Goal: Task Accomplishment & Management: Manage account settings

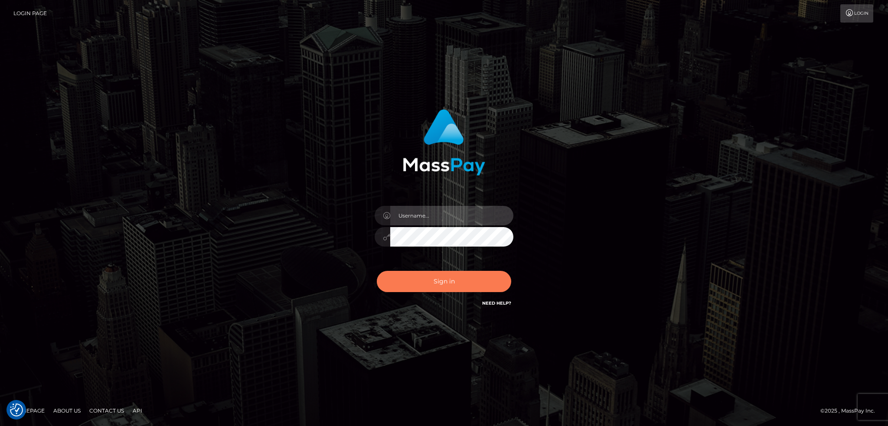
type input "alexstef"
click at [427, 273] on button "Sign in" at bounding box center [444, 281] width 134 height 21
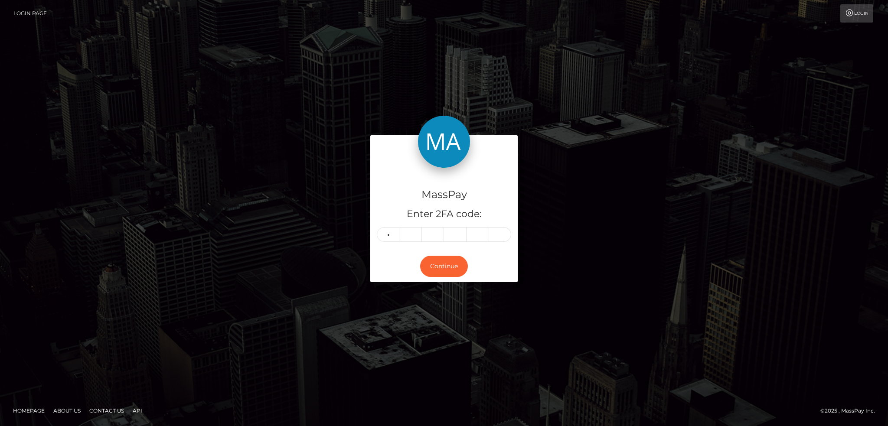
type input "5"
type input "2"
type input "8"
type input "6"
type input "9"
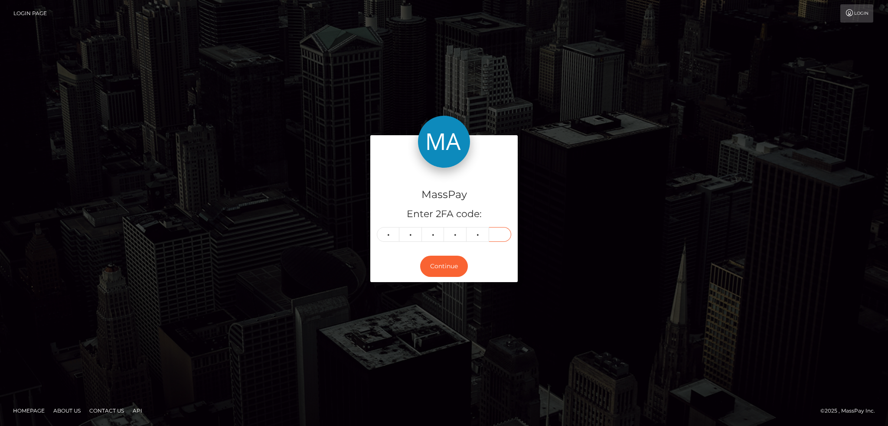
type input "2"
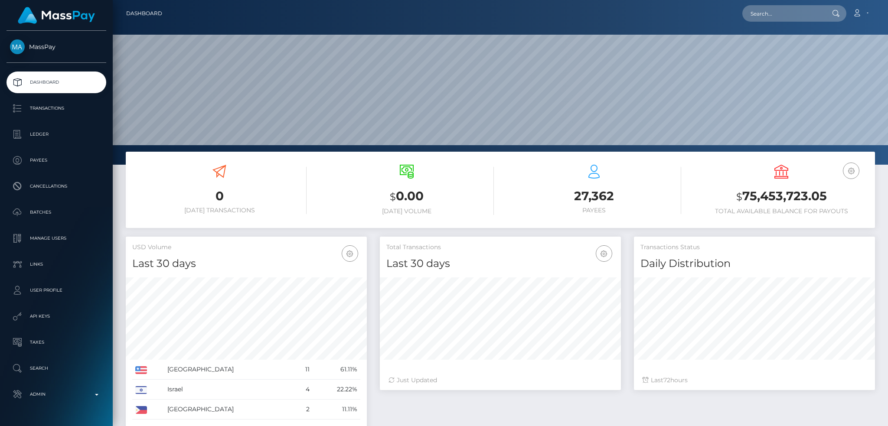
scroll to position [154, 241]
click at [771, 10] on input "text" at bounding box center [782, 13] width 81 height 16
paste input "pout_MUFGqM6NRUzOD"
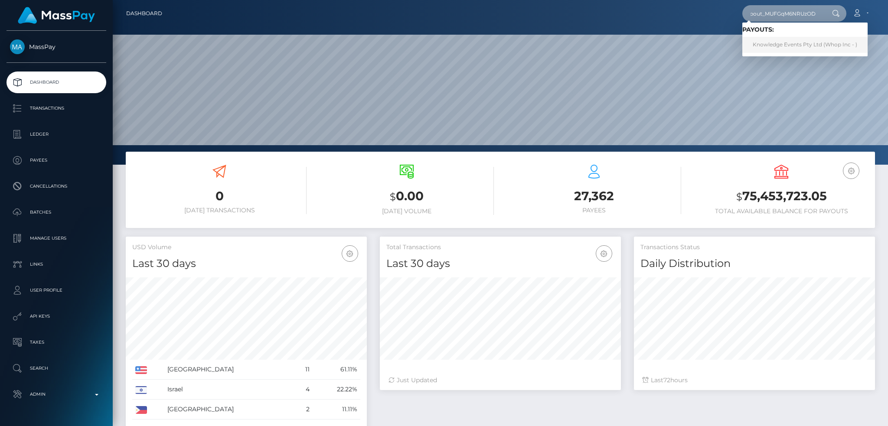
type input "pout_MUFGqM6NRUzOD"
click at [778, 42] on link "Knowledge Events Pty Ltd (Whop Inc - )" at bounding box center [804, 45] width 125 height 16
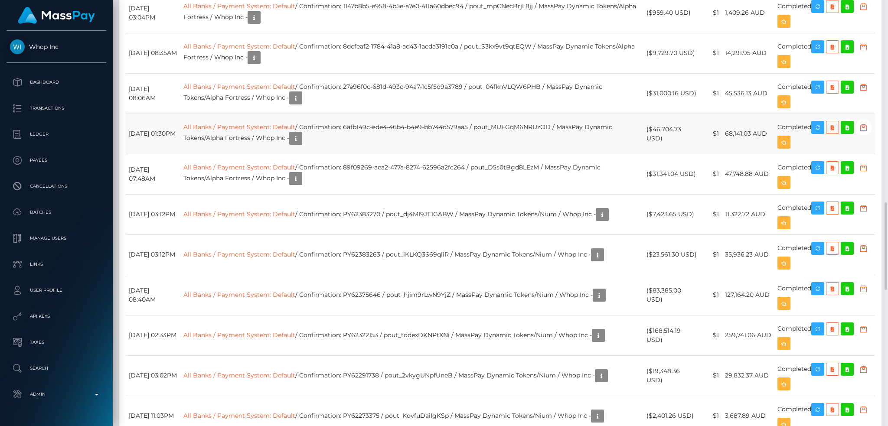
scroll to position [104, 241]
drag, startPoint x: 557, startPoint y: 307, endPoint x: 580, endPoint y: 306, distance: 23.0
click at [580, 154] on td "All Banks / Payment System: Default / Confirmation: 6afb149c-ede4-46b4-b4e9-bb7…" at bounding box center [411, 134] width 463 height 40
click at [823, 133] on icon "button" at bounding box center [817, 127] width 10 height 11
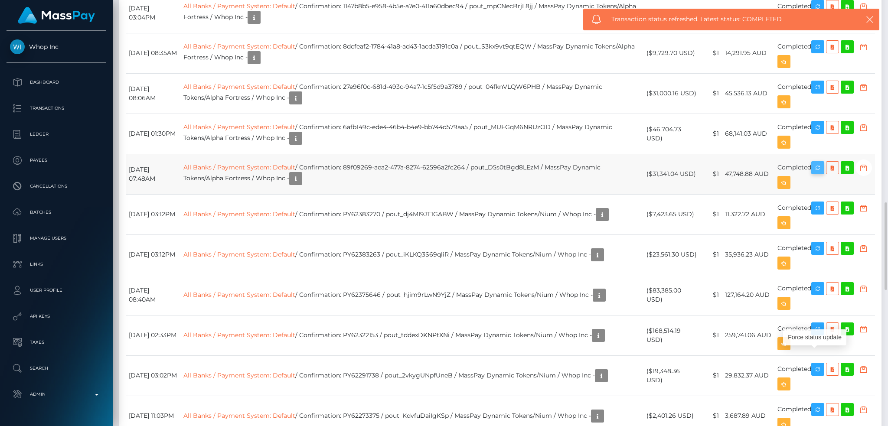
click at [826, 348] on body "Whop Inc Dashboard Transactions Ledger Payees" at bounding box center [444, 213] width 888 height 426
click at [823, 173] on icon "button" at bounding box center [817, 168] width 10 height 11
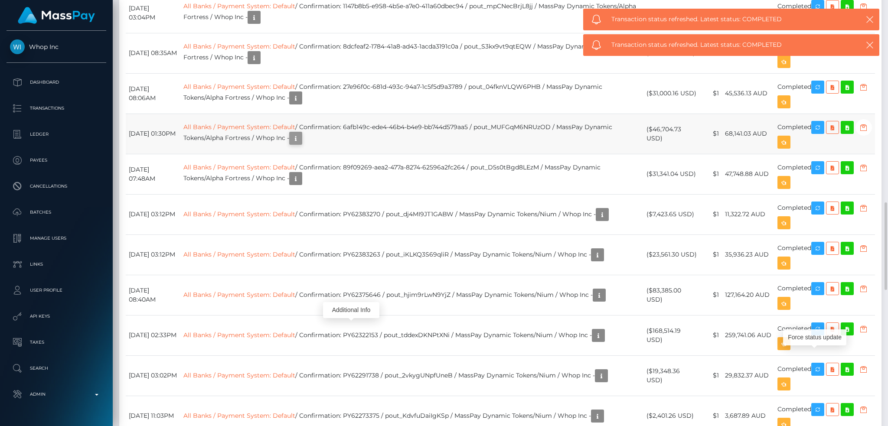
click at [301, 144] on icon "button" at bounding box center [295, 138] width 10 height 11
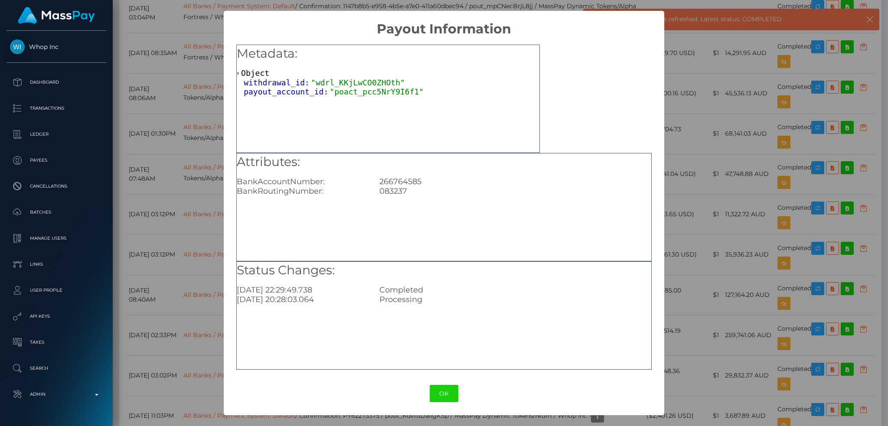
click at [679, 309] on div "× Payout Information Metadata: Object withdrawal_id: "wdrl_KKjLwCO0ZHOth" payou…" at bounding box center [444, 213] width 888 height 426
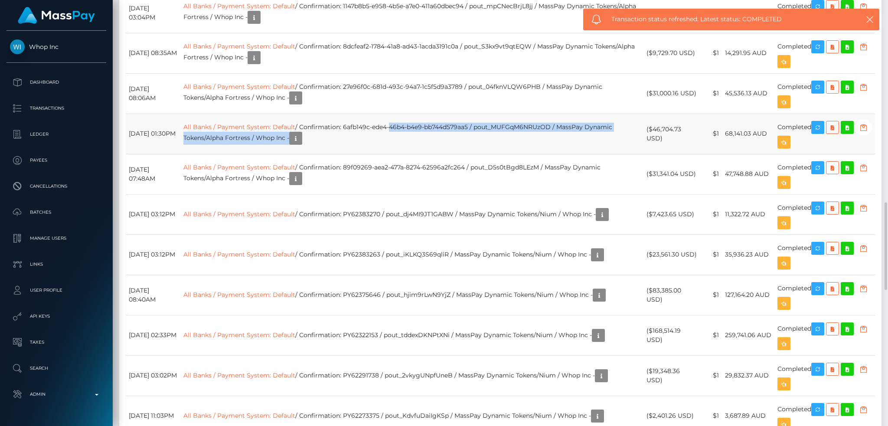
drag, startPoint x: 411, startPoint y: 304, endPoint x: 446, endPoint y: 322, distance: 39.0
click at [444, 154] on td "All Banks / Payment System: Default / Confirmation: 6afb149c-ede4-46b4-b4e9-bb7…" at bounding box center [411, 134] width 463 height 40
click at [439, 154] on td "All Banks / Payment System: Default / Confirmation: 6afb149c-ede4-46b4-b4e9-bb7…" at bounding box center [411, 134] width 463 height 40
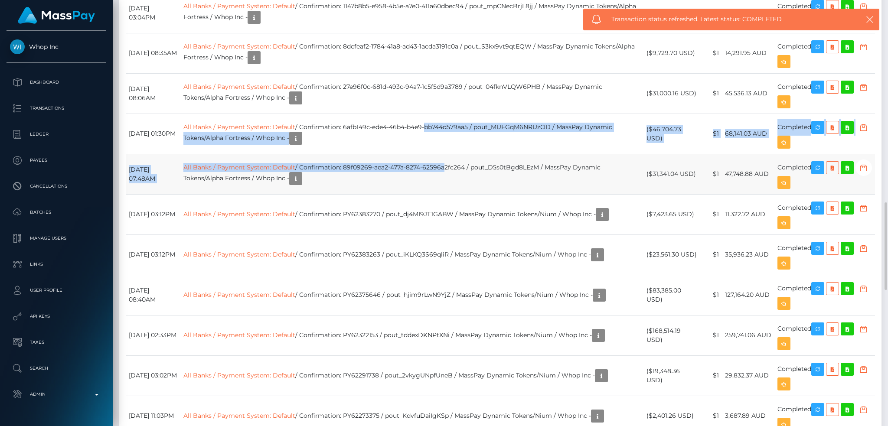
drag, startPoint x: 448, startPoint y: 306, endPoint x: 465, endPoint y: 344, distance: 41.5
click at [465, 344] on tbody "September 1, 2025 03:06PM All Banks / Payment System: Default / Confirmation: 0…" at bounding box center [500, 386] width 749 height 919
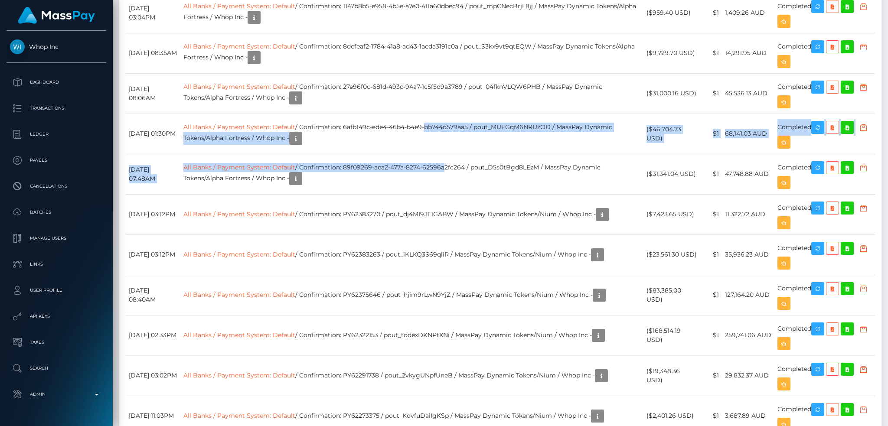
scroll to position [578, 0]
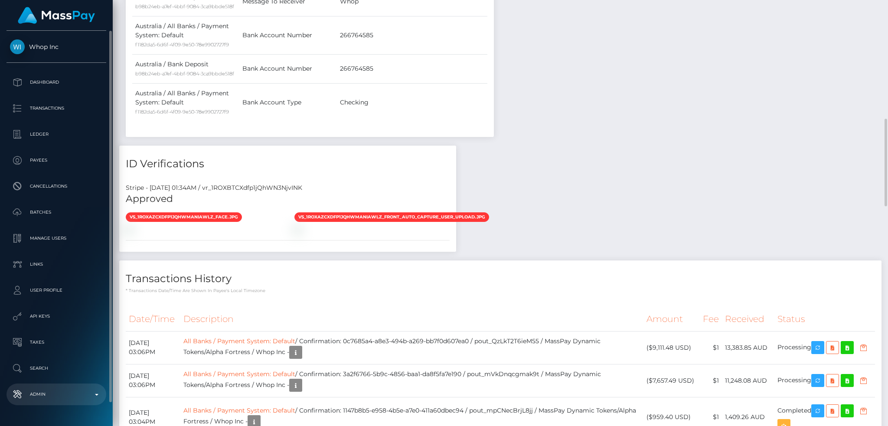
click at [69, 393] on p "Admin" at bounding box center [56, 394] width 93 height 13
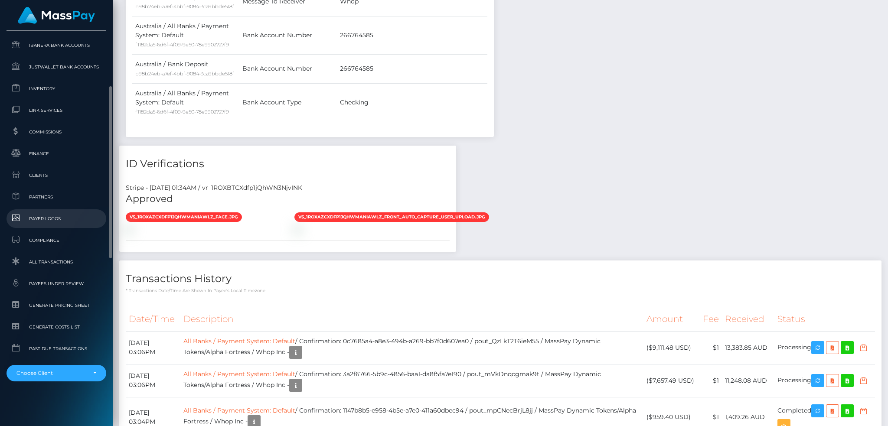
scroll to position [392, 0]
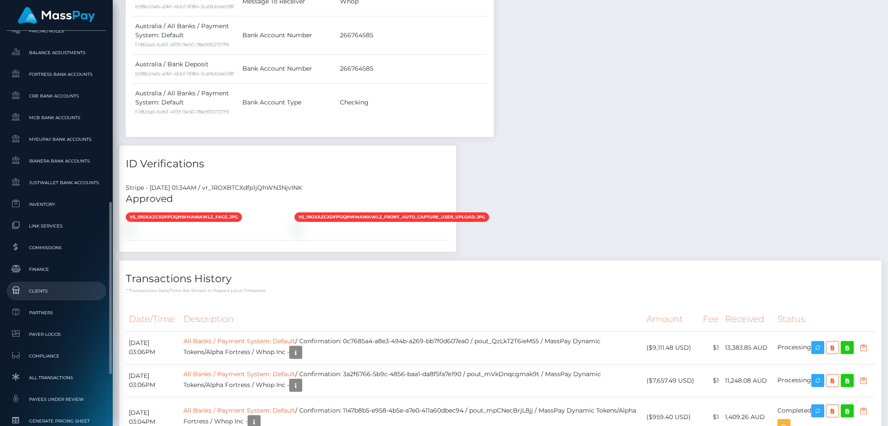
click at [55, 292] on span "Clients" at bounding box center [56, 291] width 93 height 10
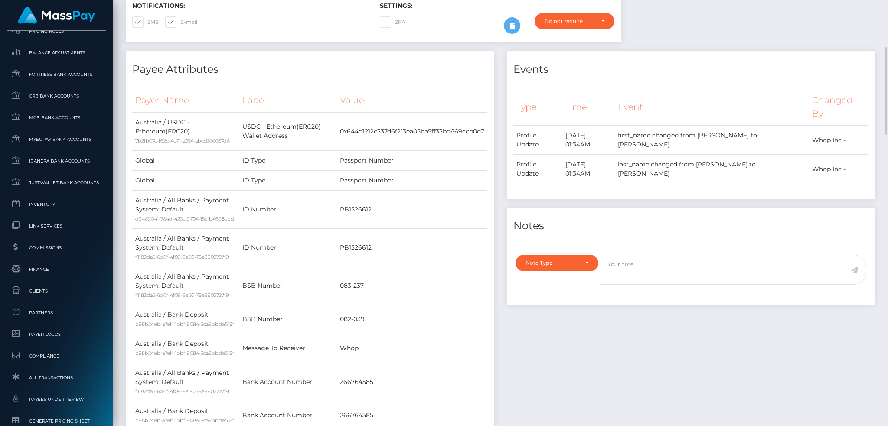
scroll to position [0, 0]
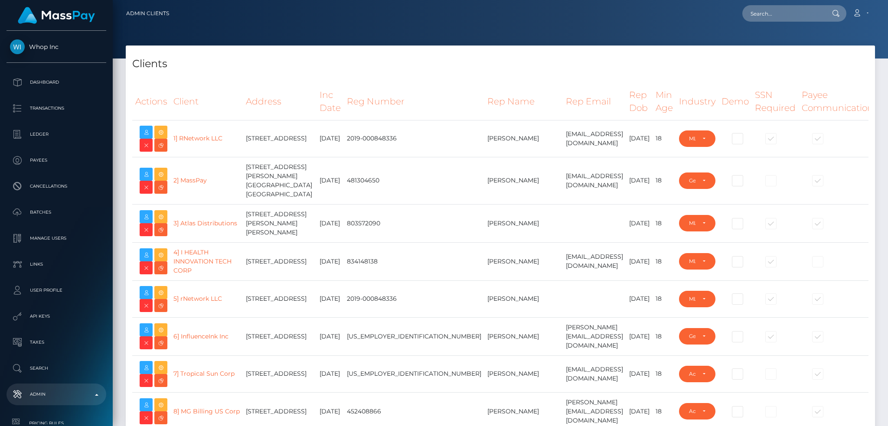
select select "223"
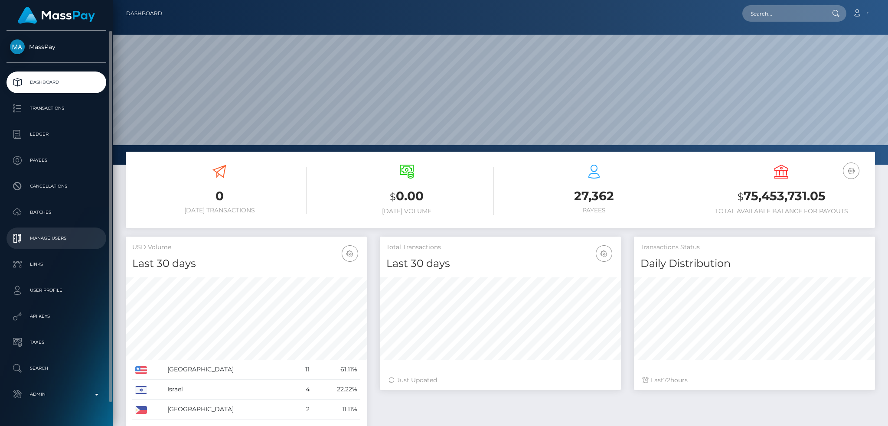
click at [66, 240] on p "Manage Users" at bounding box center [56, 238] width 93 height 13
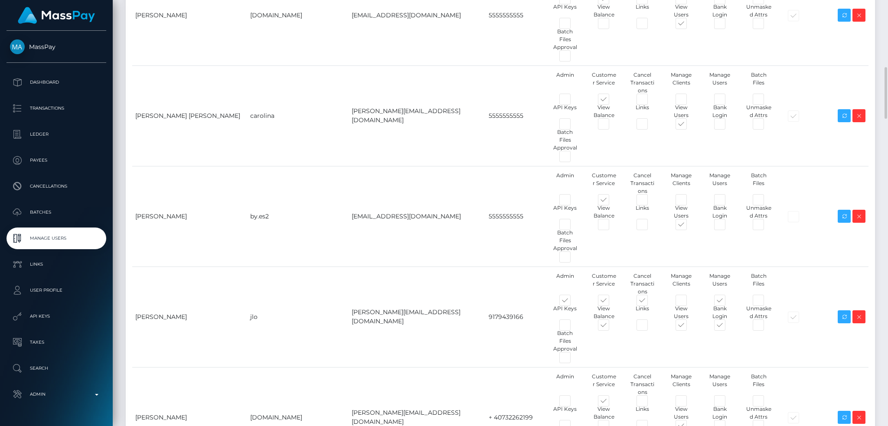
scroll to position [500, 0]
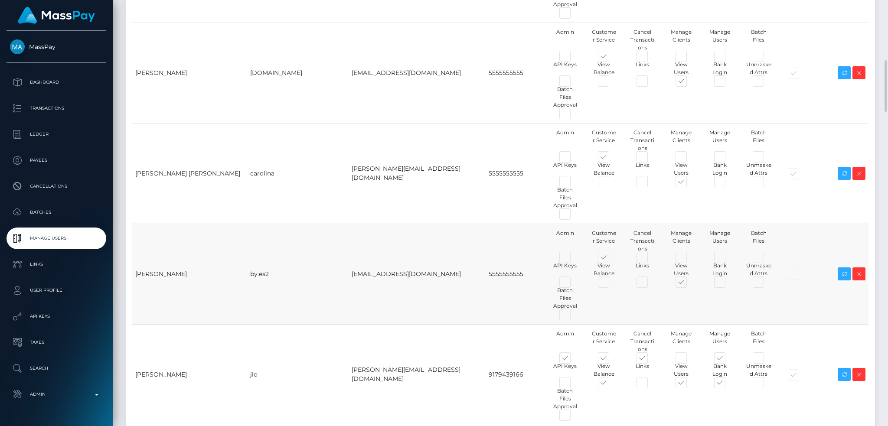
click at [169, 224] on td "[PERSON_NAME]" at bounding box center [189, 274] width 115 height 101
drag, startPoint x: 135, startPoint y: 158, endPoint x: 382, endPoint y: 159, distance: 247.5
click at [382, 224] on tr "Beakal Yoseph by.es2 beakal@masspay.io 5555555555 Admin Customer Service" at bounding box center [500, 274] width 736 height 101
click at [841, 269] on icon at bounding box center [844, 274] width 10 height 11
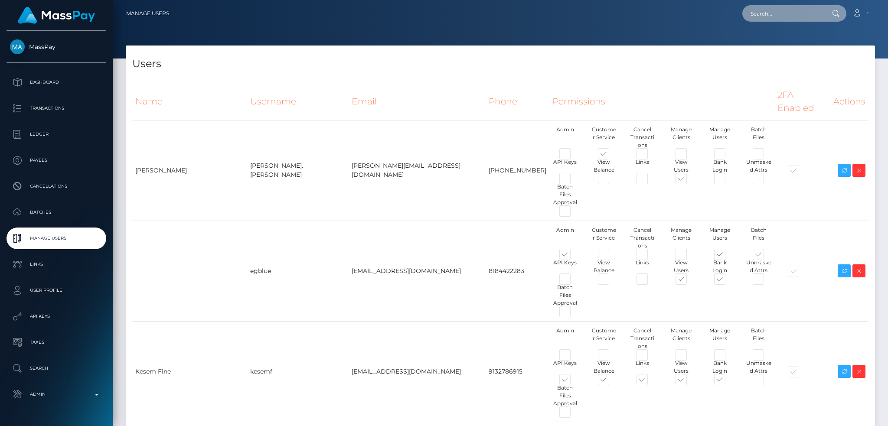
click at [775, 21] on input "text" at bounding box center [782, 13] width 81 height 16
paste input "pout_Aicww5HEdUpFm"
type input "pout_Aicww5HEdUpFm"
click at [793, 41] on link "Divine (Whop Inc - )" at bounding box center [778, 45] width 72 height 16
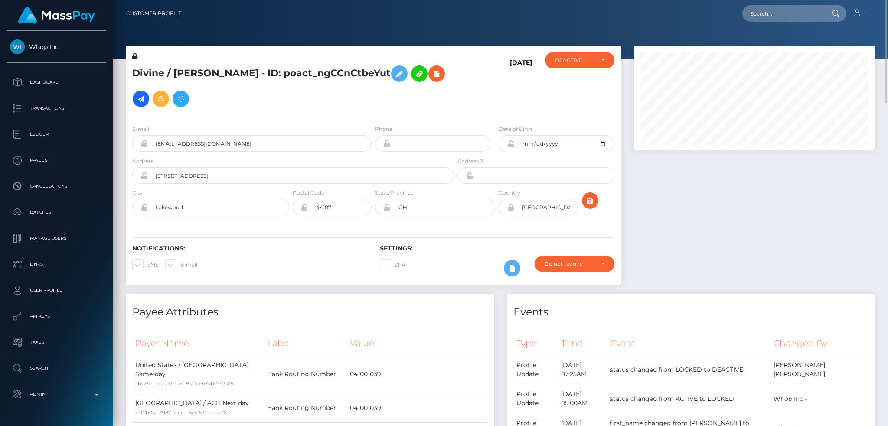
click at [197, 72] on h5 "Divine / VINCENT EDWARD SMITHBURGER - ID: poact_ngCCnCtbeYut" at bounding box center [290, 86] width 317 height 50
copy h5 "Divine / VINCENT EDWARD SMITHBURGER - ID: poact_ngCCnCtbeYut"
click at [778, 8] on input "text" at bounding box center [782, 13] width 81 height 16
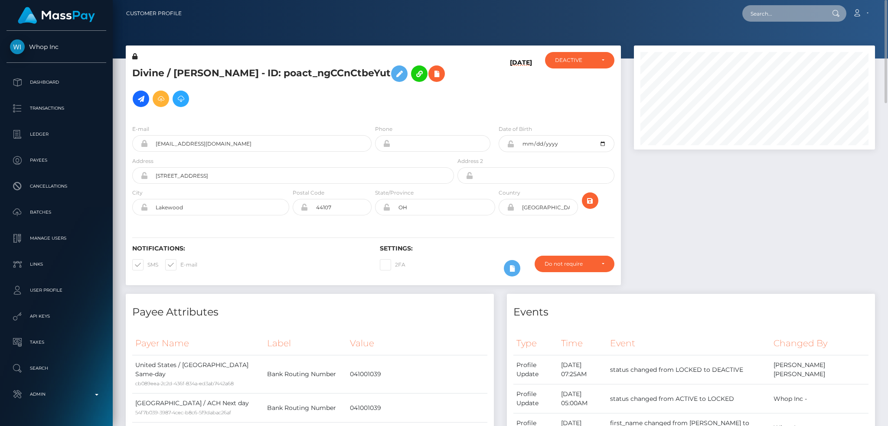
paste input "pout_2LyCnauBz1GoJ"
type input "pout_2LyCnauBz1GoJ"
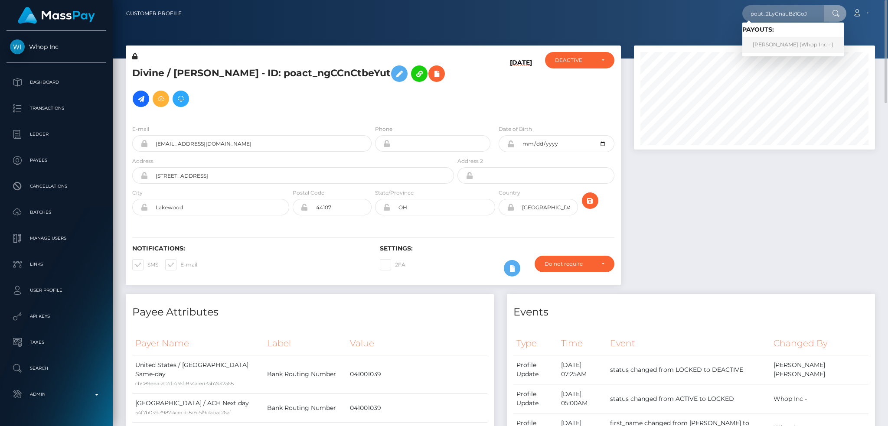
click at [781, 49] on link "BRANDON CRAIG FORBES (Whop Inc - )" at bounding box center [792, 45] width 101 height 16
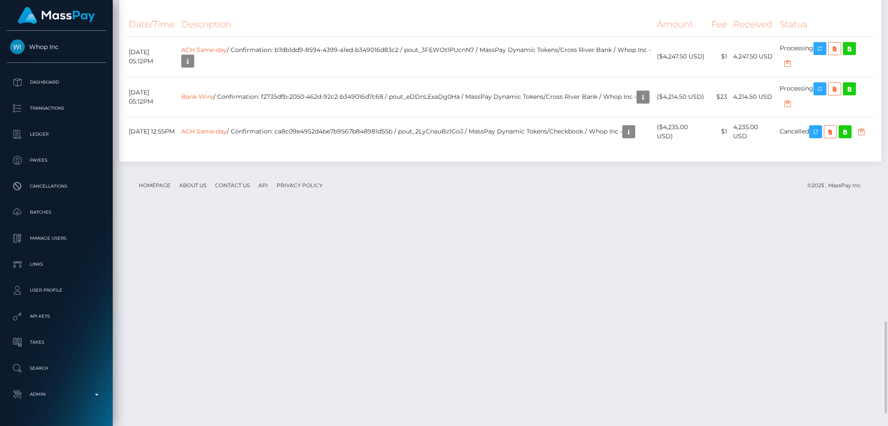
scroll to position [1264, 0]
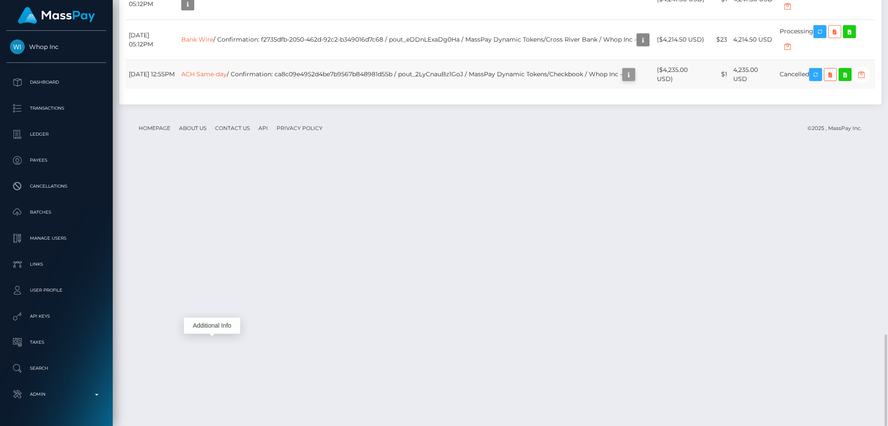
scroll to position [104, 241]
click at [623, 80] on icon "button" at bounding box center [628, 74] width 10 height 11
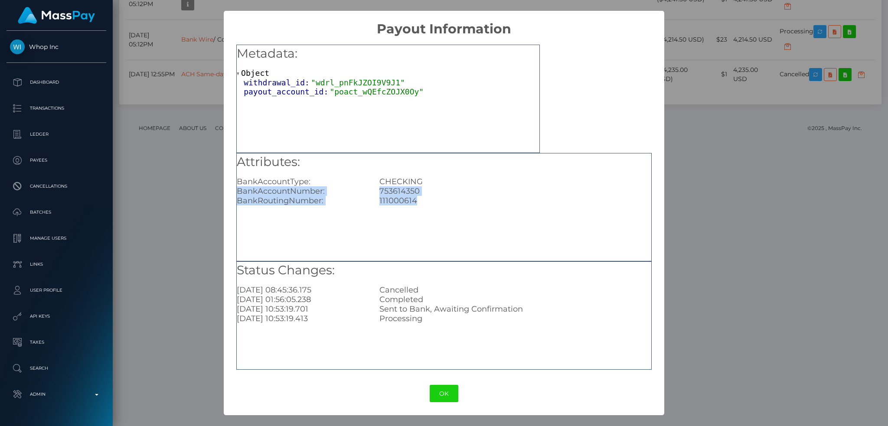
drag, startPoint x: 416, startPoint y: 202, endPoint x: 230, endPoint y: 192, distance: 187.1
click at [230, 192] on div "Metadata: Object withdrawal_id: "wdrl_pnFkJZOI9V9J1" payout_account_id: "poact_…" at bounding box center [444, 204] width 440 height 335
copy div "BankAccountNumber: 753614350 BankRoutingNumber: 111000614"
click at [406, 190] on div "753614350" at bounding box center [515, 191] width 285 height 10
drag, startPoint x: 420, startPoint y: 201, endPoint x: 230, endPoint y: 180, distance: 191.0
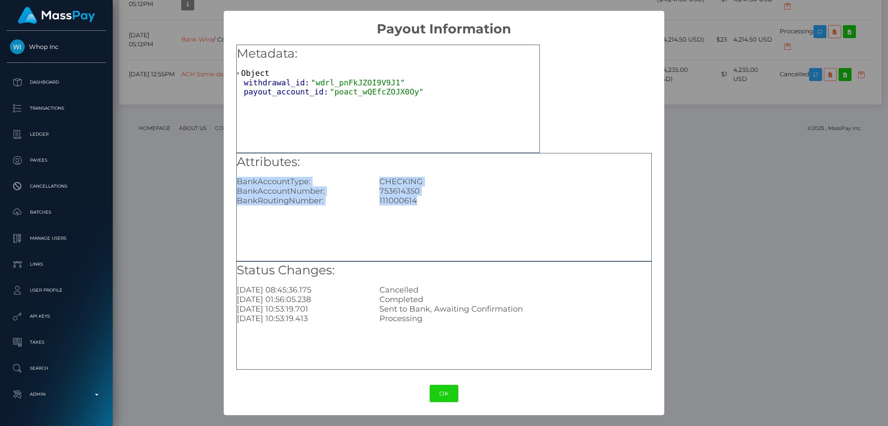
click at [230, 180] on div "Metadata: Object withdrawal_id: "wdrl_pnFkJZOI9V9J1" payout_account_id: "poact_…" at bounding box center [444, 204] width 440 height 335
copy div "BankAccountType: CHECKING BankAccountNumber: 753614350 BankRoutingNumber: 11100…"
click at [448, 394] on button "OK" at bounding box center [443, 394] width 29 height 18
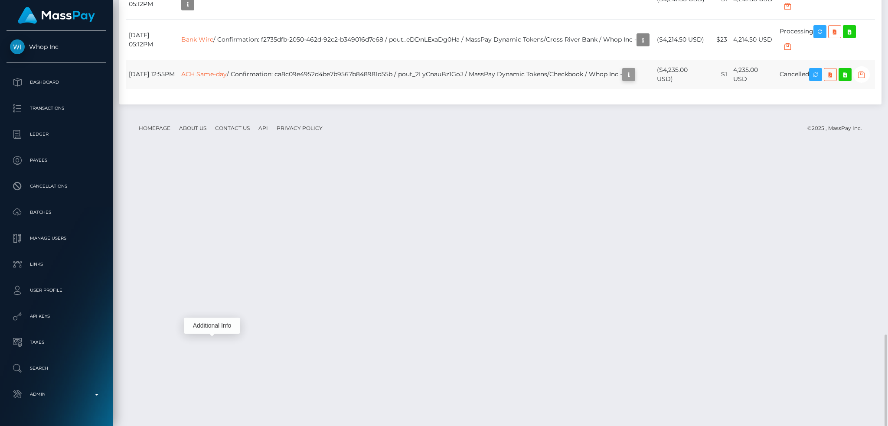
click at [623, 80] on icon "button" at bounding box center [628, 74] width 10 height 11
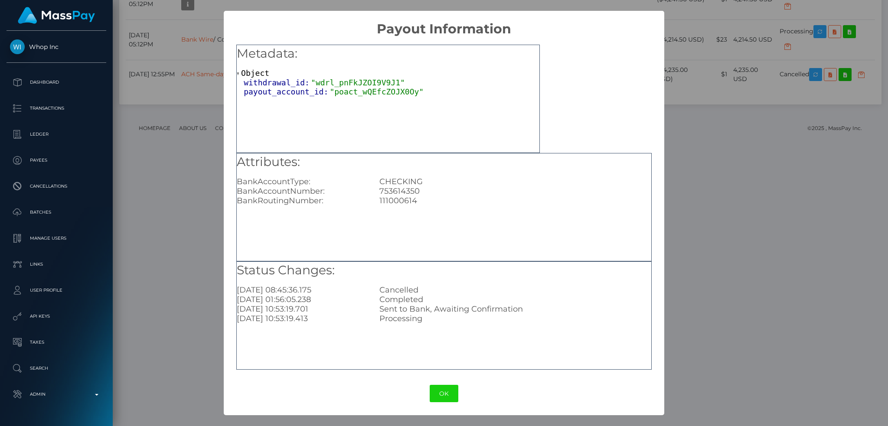
click at [401, 191] on div "753614350" at bounding box center [515, 191] width 285 height 10
copy div "753614350"
click at [444, 394] on button "OK" at bounding box center [443, 394] width 29 height 18
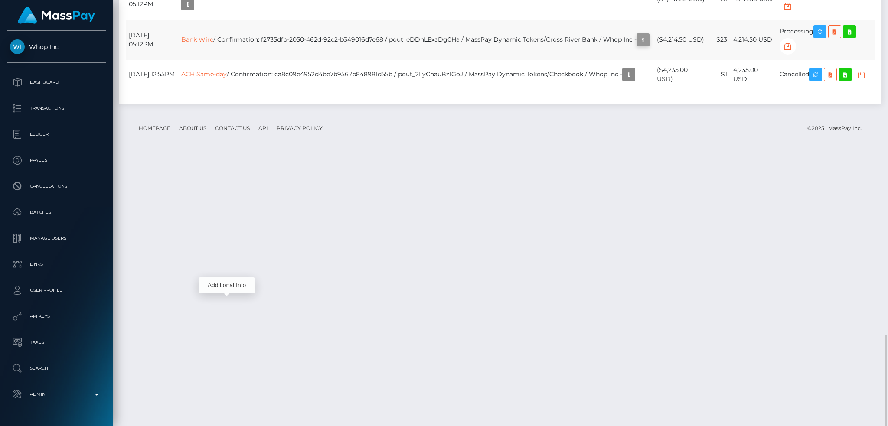
click at [638, 46] on icon "button" at bounding box center [643, 40] width 10 height 11
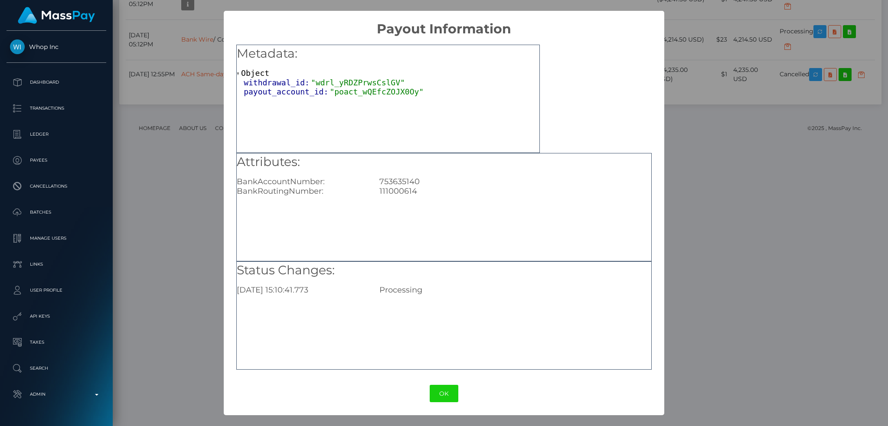
click at [699, 200] on div "× Payout Information Metadata: Object withdrawal_id: "wdrl_yRDZPrwsCslGV" payou…" at bounding box center [444, 213] width 888 height 426
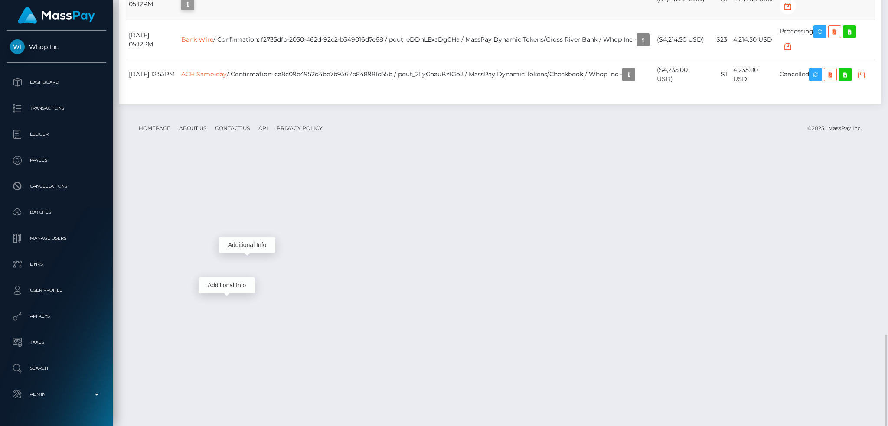
click at [193, 10] on icon "button" at bounding box center [187, 4] width 10 height 11
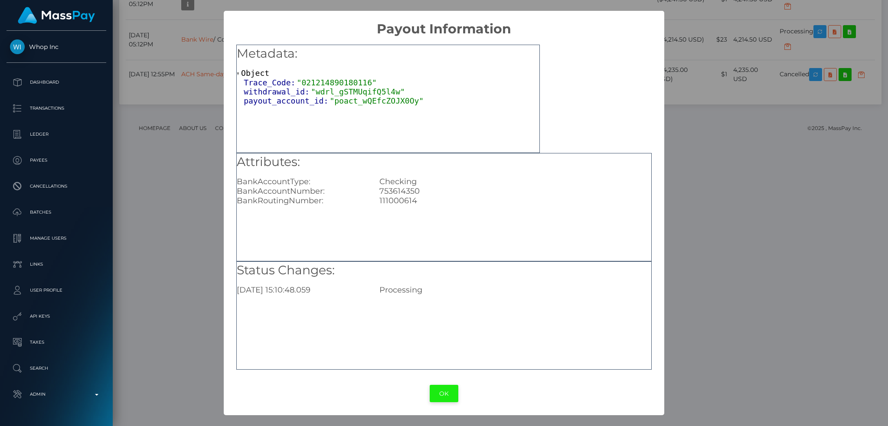
click at [445, 397] on button "OK" at bounding box center [443, 394] width 29 height 18
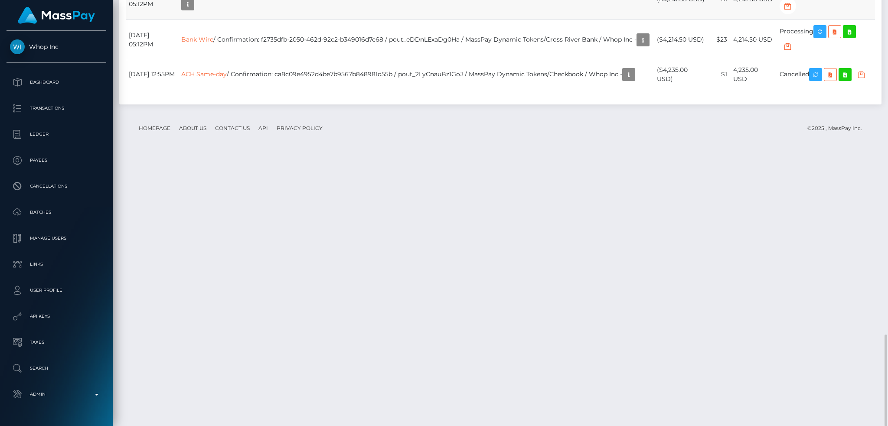
drag, startPoint x: 426, startPoint y: 251, endPoint x: 301, endPoint y: 250, distance: 124.8
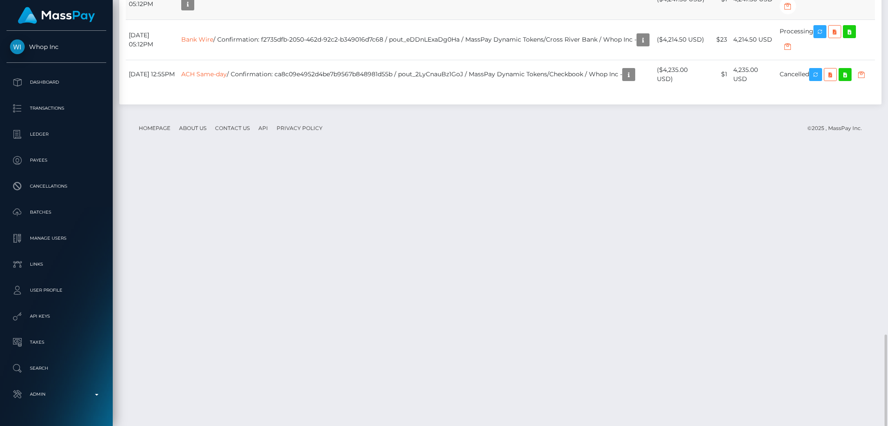
copy td "b7db1dd9-8594-4399-a1ed-b349016d83c2"
click at [193, 10] on icon "button" at bounding box center [187, 4] width 10 height 11
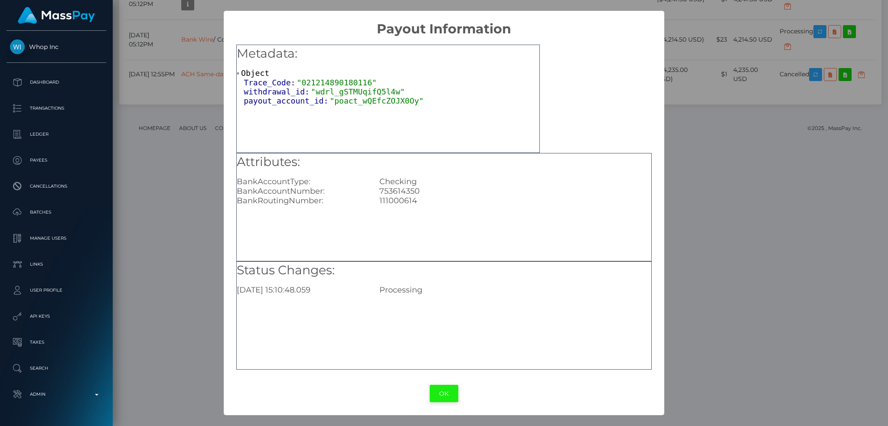
click at [442, 397] on button "OK" at bounding box center [443, 394] width 29 height 18
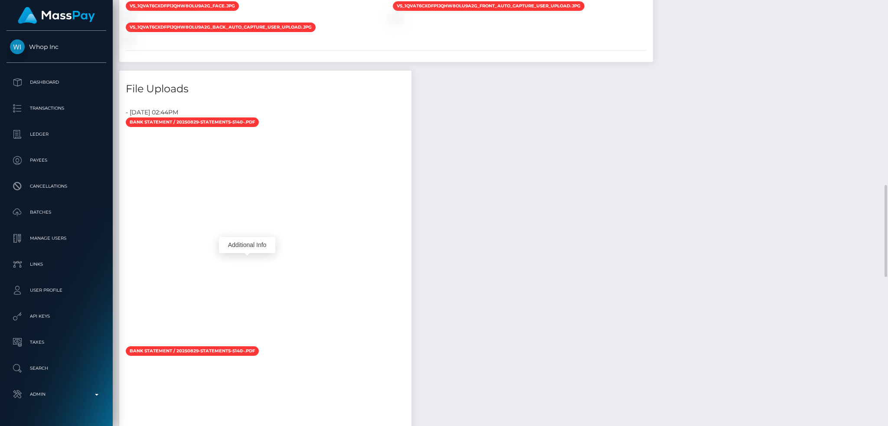
scroll to position [744, 0]
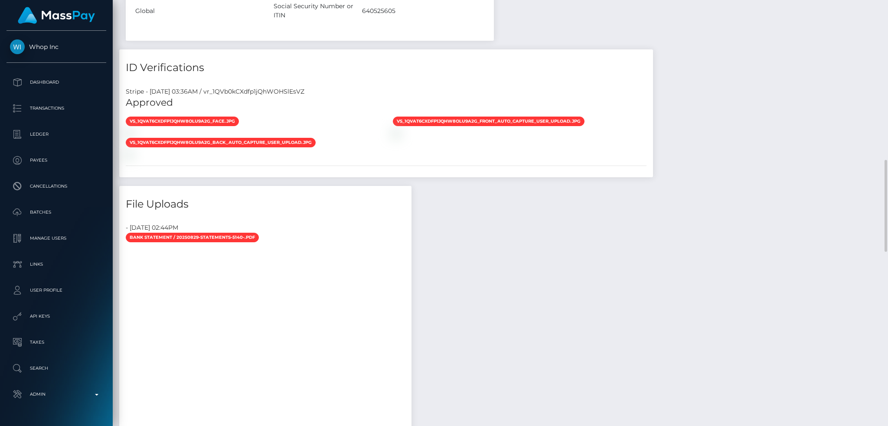
drag, startPoint x: 355, startPoint y: 141, endPoint x: 701, endPoint y: 163, distance: 346.1
click at [701, 163] on div "Payee Attributes Payer Name Label Value United States / ACH Same-day 7db9dd3c-b…" at bounding box center [500, 236] width 762 height 1372
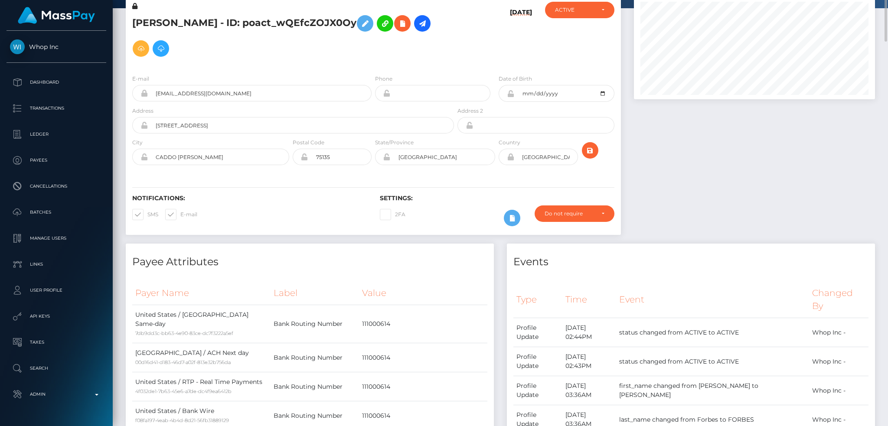
scroll to position [0, 0]
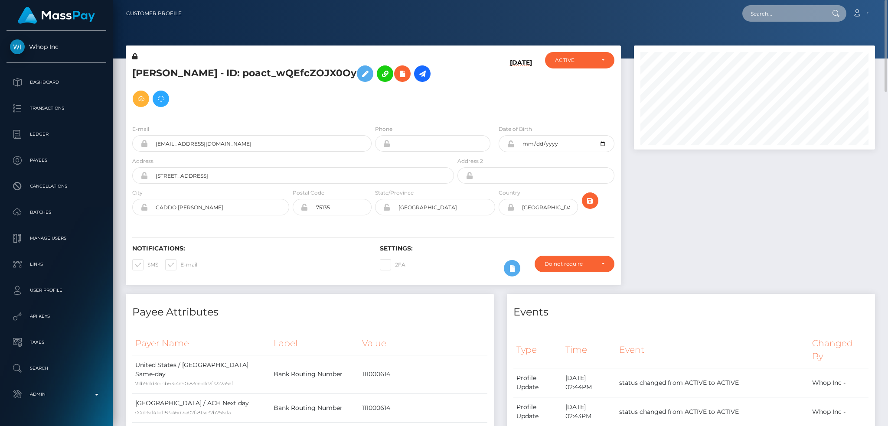
click at [779, 16] on input "text" at bounding box center [782, 13] width 81 height 16
paste input "poact_Za56HuITml4j"
type input "poact_Za56HuITml4j"
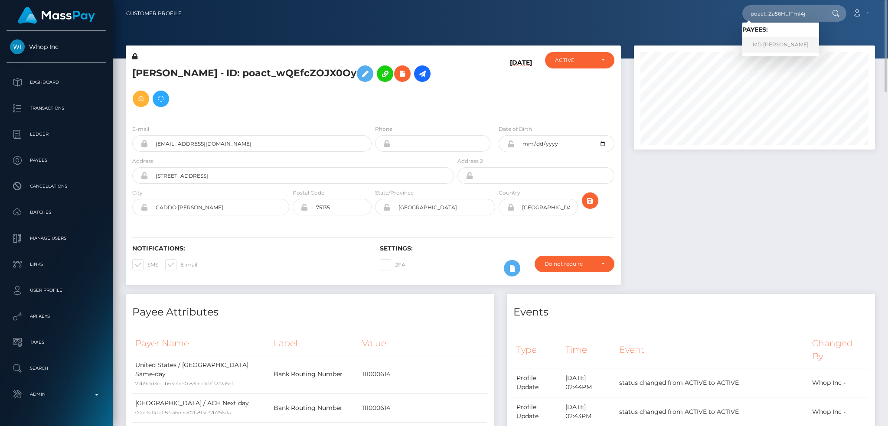
click at [757, 42] on link "MD NAIM HOSSEN" at bounding box center [780, 45] width 77 height 16
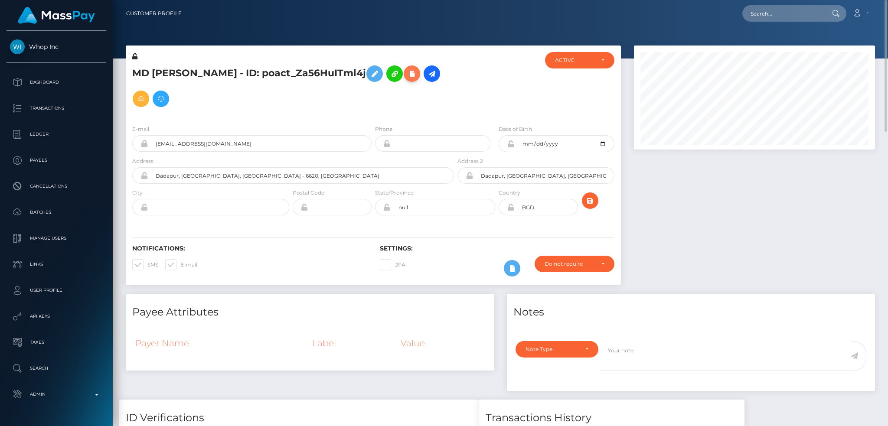
click at [407, 75] on icon at bounding box center [412, 73] width 10 height 11
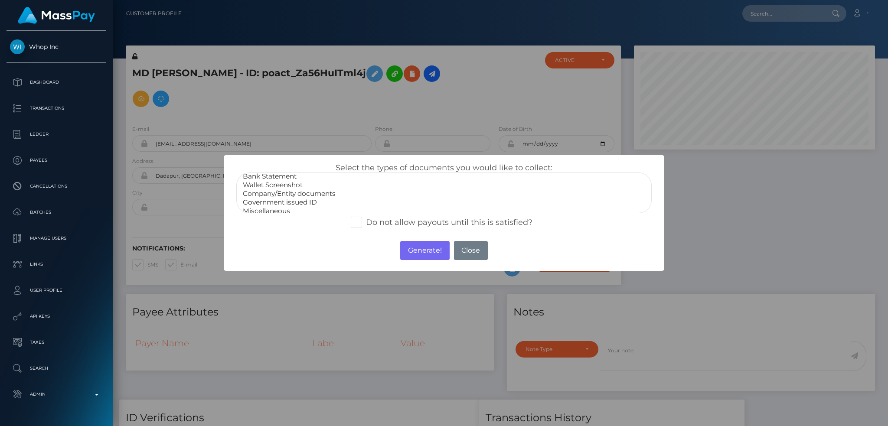
scroll to position [17, 0]
select select "Government issued ID"
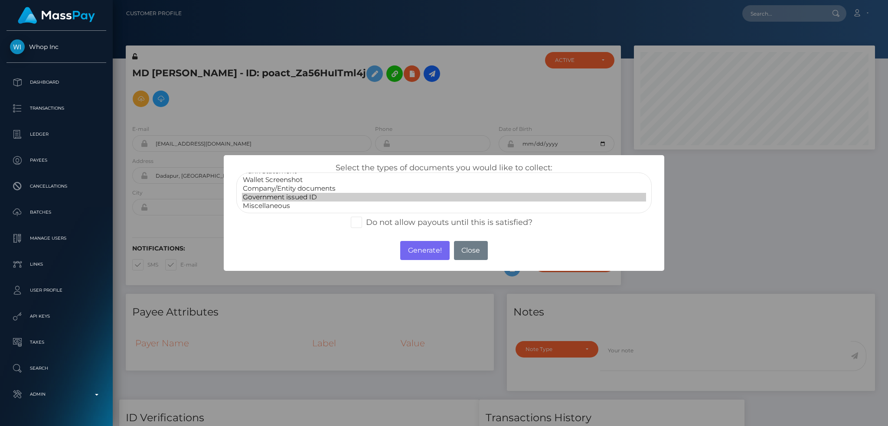
click at [299, 194] on option "Government issued ID" at bounding box center [444, 197] width 404 height 9
click at [416, 249] on button "Generate!" at bounding box center [424, 250] width 49 height 19
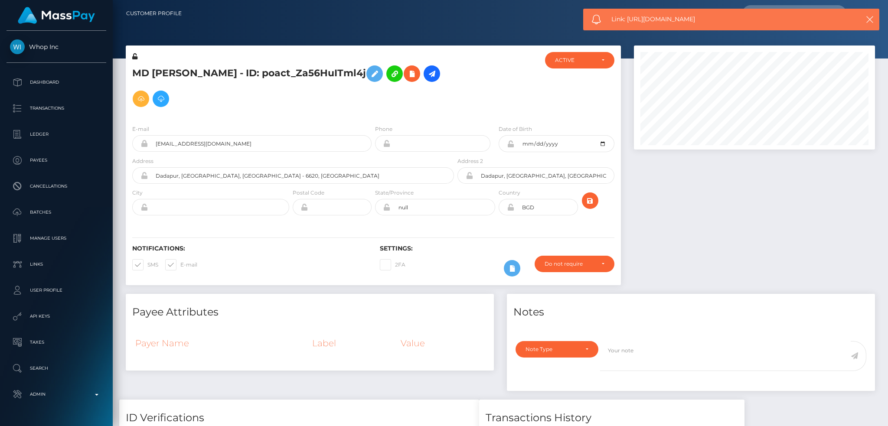
click at [638, 20] on span "Link: https://l.maspay.io/ZhECh" at bounding box center [726, 19] width 231 height 9
copy span "Link: https://l.maspay.io/ZhECh"
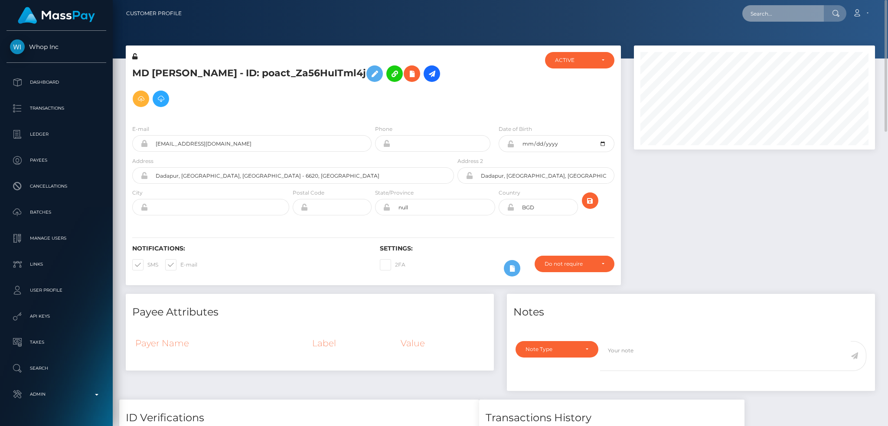
click at [766, 11] on input "text" at bounding box center [782, 13] width 81 height 16
paste input "poact_JDK5QezWGOMi"
type input "poact_JDK5QezWGOMi"
click at [786, 45] on link "Robert Wanyeki" at bounding box center [776, 45] width 69 height 16
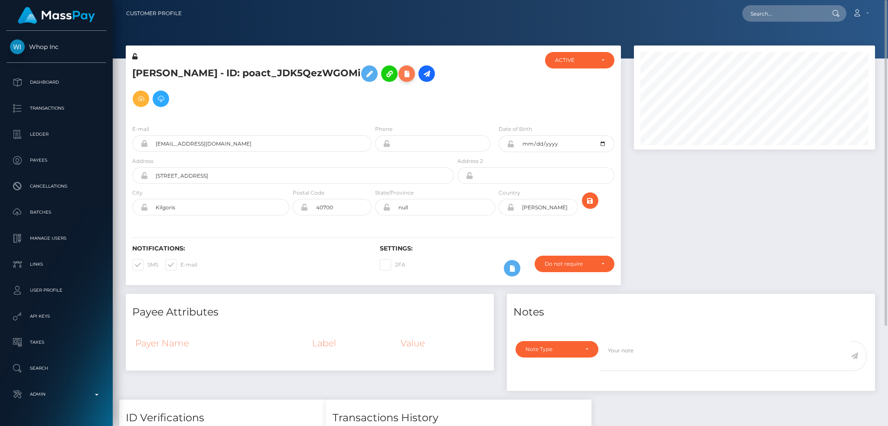
click at [403, 77] on icon at bounding box center [406, 73] width 10 height 11
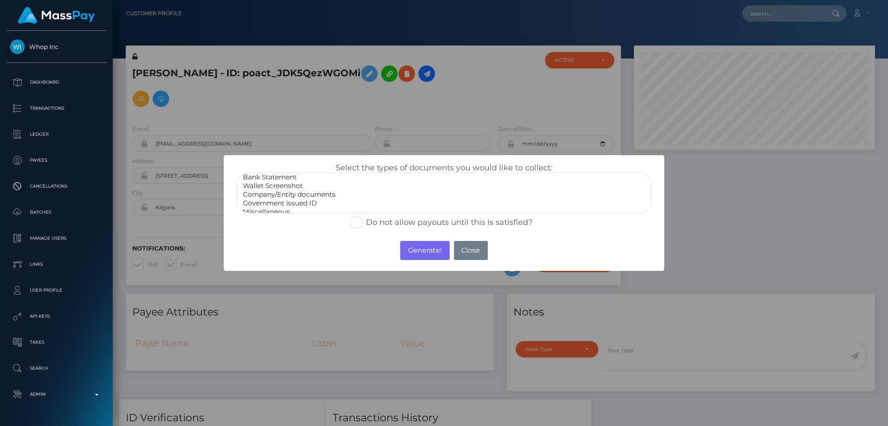
scroll to position [17, 0]
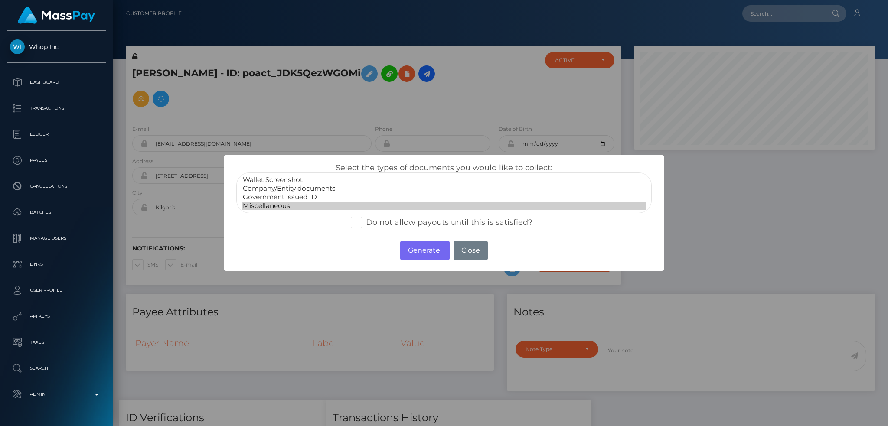
click at [304, 202] on option "Miscellaneous" at bounding box center [444, 206] width 404 height 9
select select "Government issued ID"
click at [296, 193] on option "Government issued ID" at bounding box center [444, 197] width 404 height 9
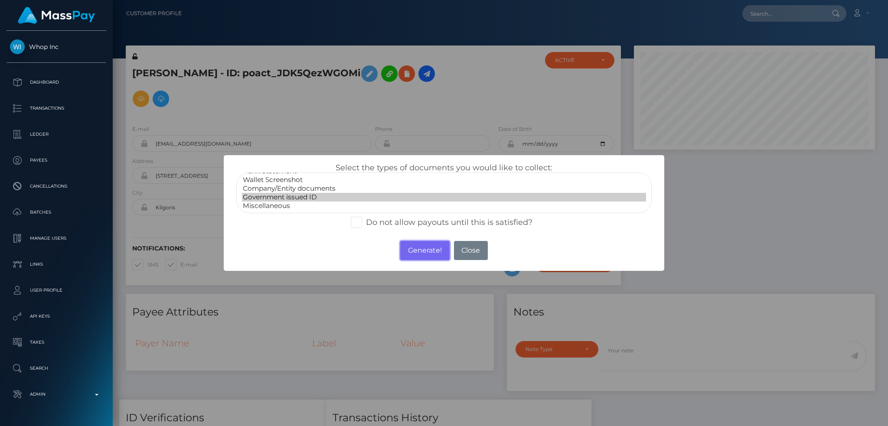
drag, startPoint x: 410, startPoint y: 253, endPoint x: 624, endPoint y: 46, distance: 297.3
click at [411, 253] on button "Generate!" at bounding box center [424, 250] width 49 height 19
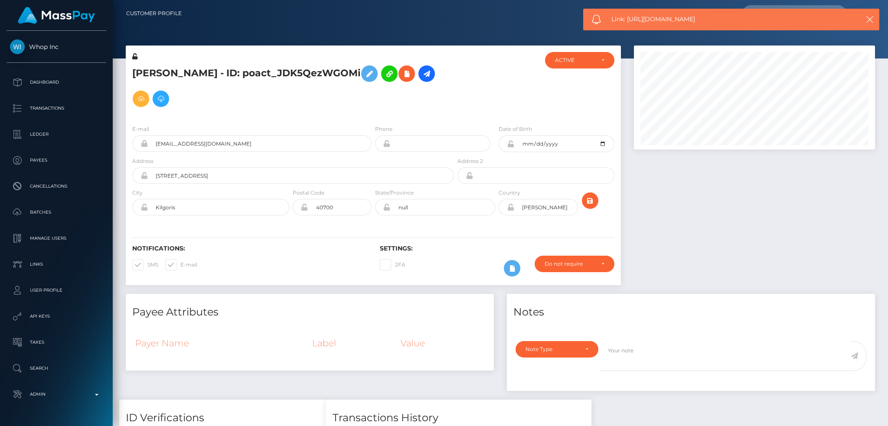
click at [636, 20] on span "Link: [URL][DOMAIN_NAME]" at bounding box center [726, 19] width 231 height 9
click at [636, 20] on span "Link: https://l.maspay.io/ThTsi" at bounding box center [726, 19] width 231 height 9
copy span "Link: https://l.maspay.io/ThTsi"
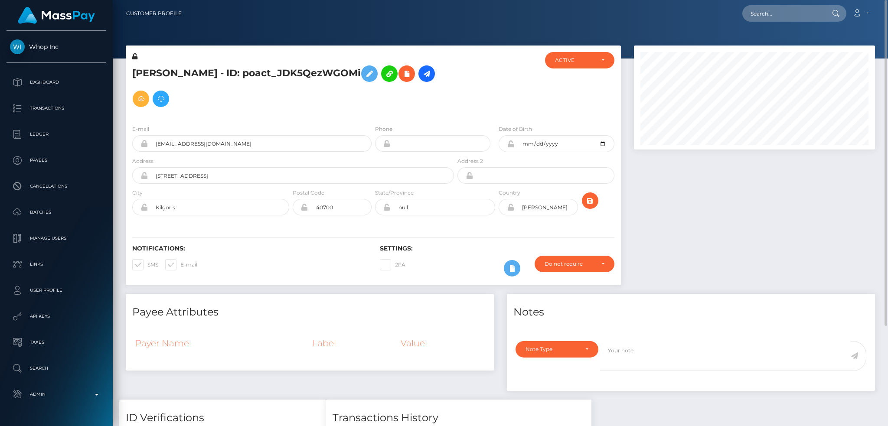
click at [790, 4] on div "Loading... Loading... Account Edit Profile Logout" at bounding box center [532, 13] width 686 height 18
click at [785, 15] on input "text" at bounding box center [782, 13] width 81 height 16
paste input "poact_FzXlUAqwKkRU"
type input "poact_FzXlUAqwKkRU"
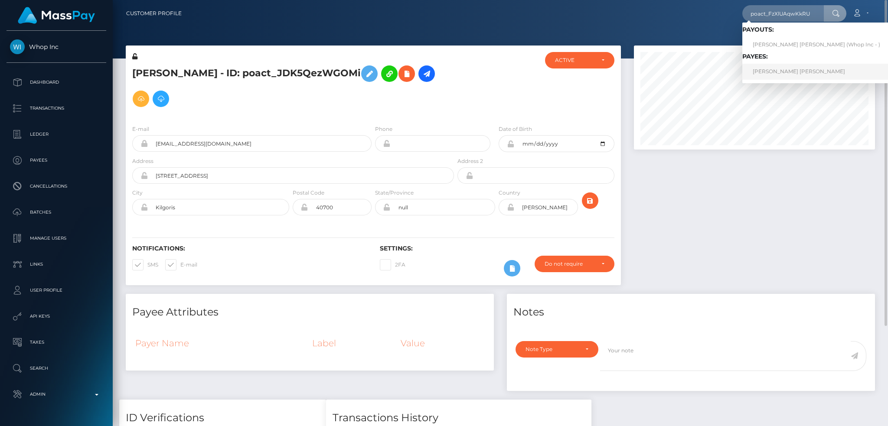
click at [782, 72] on link "NIKLAS MEIJER BREKKEN" at bounding box center [816, 72] width 148 height 16
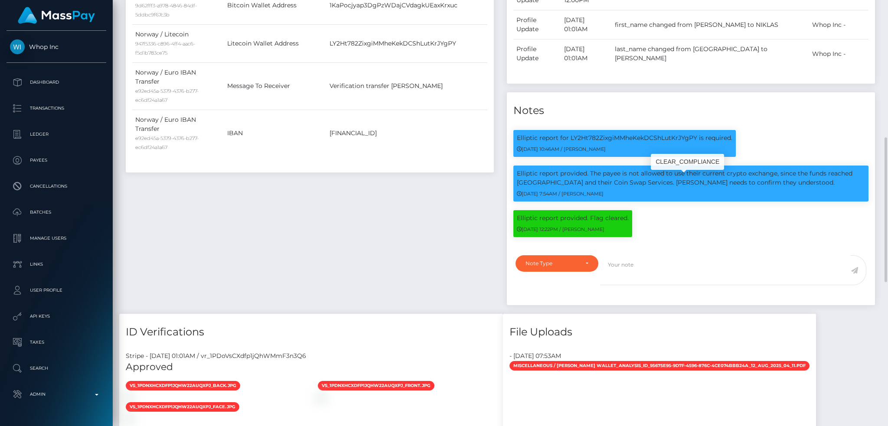
scroll to position [104, 241]
click at [545, 169] on p "Elliptic report provided. The payee is not allowed to use their current crypto …" at bounding box center [691, 178] width 348 height 18
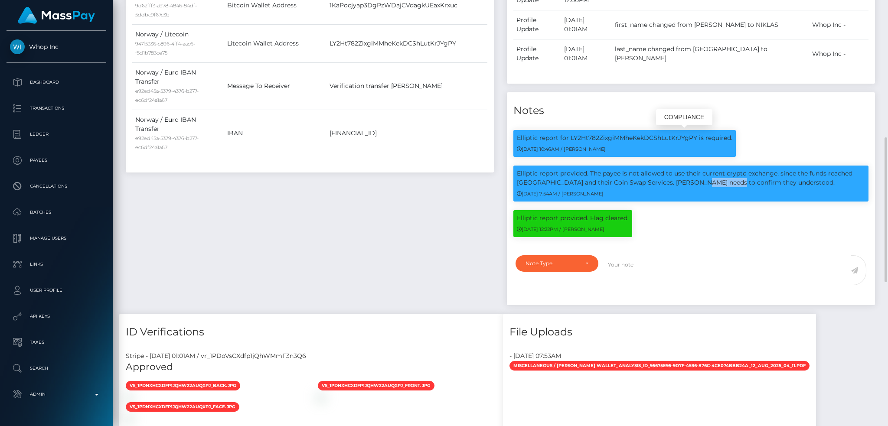
copy p "ChangeNOW"
click at [621, 169] on p "Elliptic report provided. The payee is not allowed to use their current crypto …" at bounding box center [691, 178] width 348 height 18
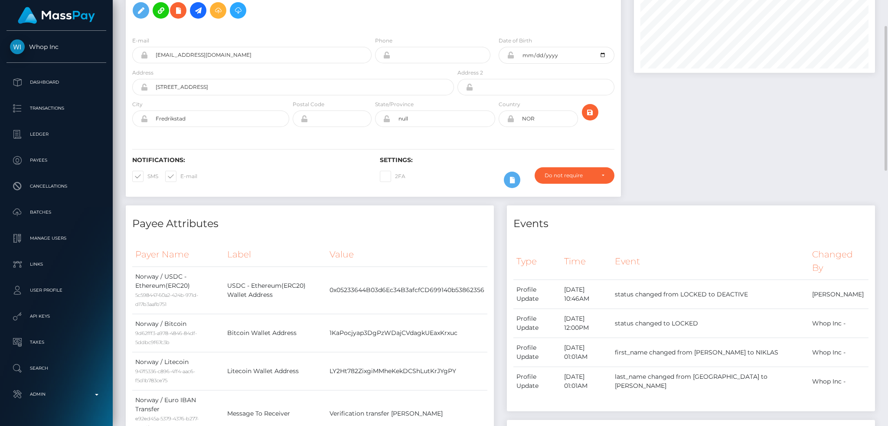
scroll to position [0, 0]
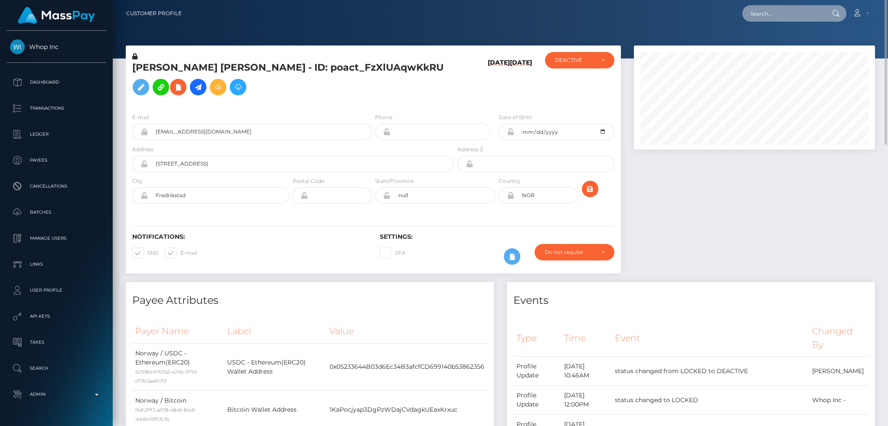
click at [791, 15] on input "text" at bounding box center [782, 13] width 81 height 16
paste input "poact_uxc0snj8M6r0"
type input "poact_uxc0snj8M6r0"
drag, startPoint x: 778, startPoint y: 46, endPoint x: 640, endPoint y: 51, distance: 138.3
click at [778, 46] on link "Sammy Alnasser" at bounding box center [776, 45] width 69 height 16
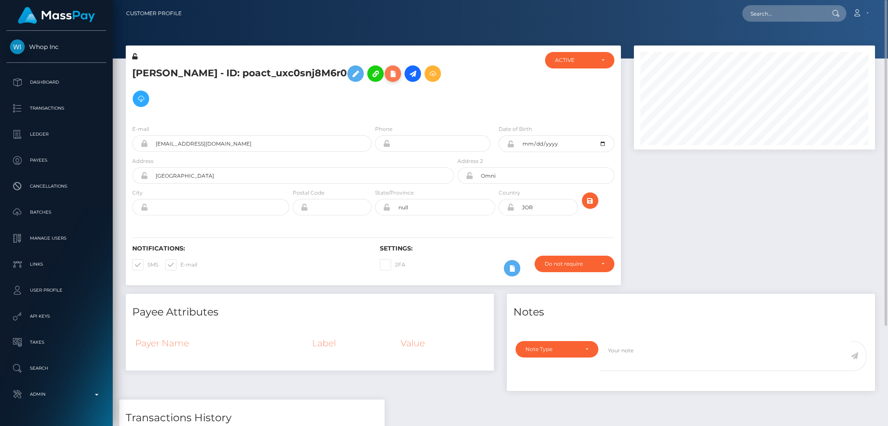
click at [394, 76] on icon at bounding box center [392, 73] width 10 height 11
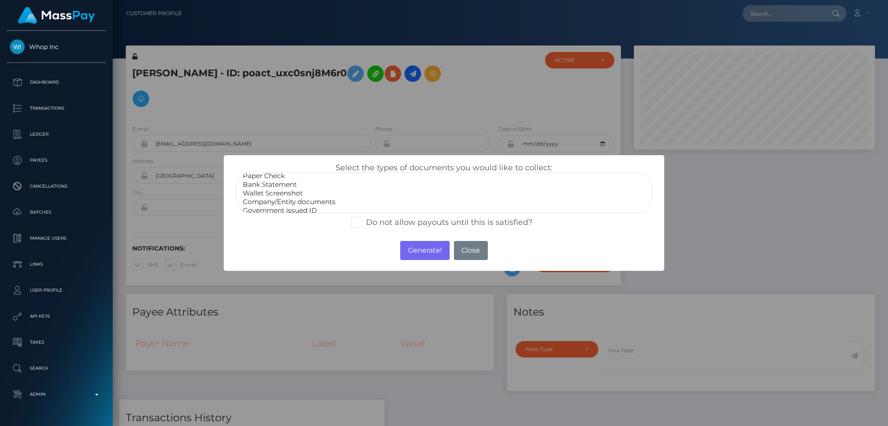
scroll to position [17, 0]
select select "Government issued ID"
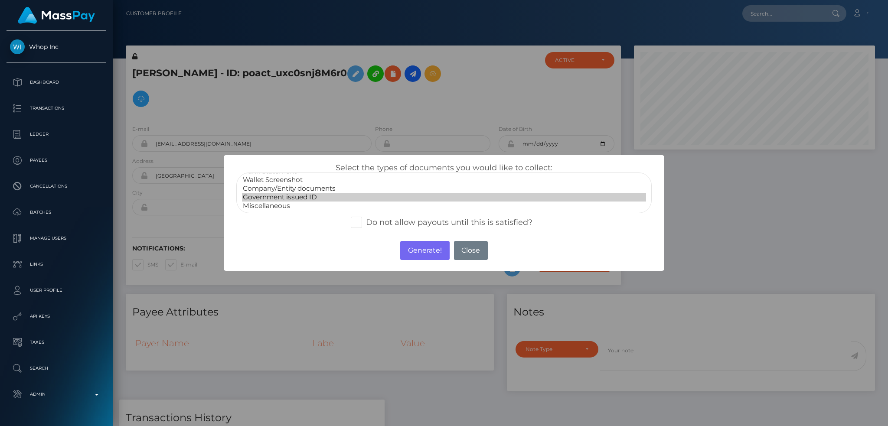
click at [295, 199] on option "Government issued ID" at bounding box center [444, 197] width 404 height 9
click at [413, 244] on button "Generate!" at bounding box center [424, 250] width 49 height 19
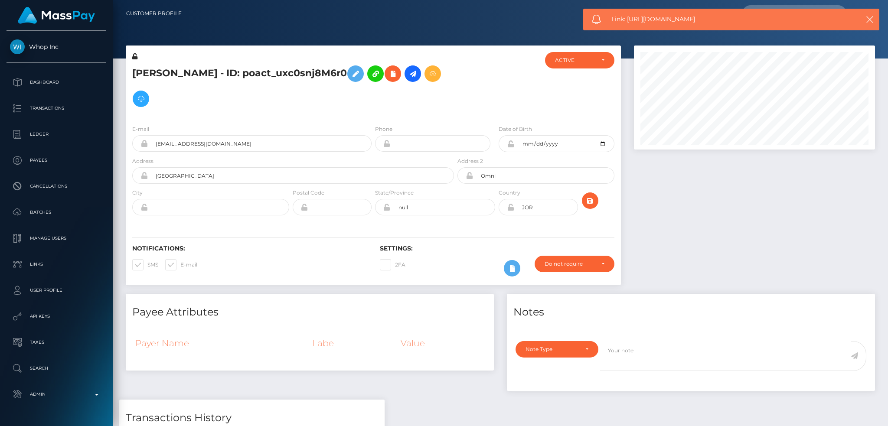
click at [644, 18] on span "Link: https://l.maspay.io/ehONY" at bounding box center [726, 19] width 231 height 9
copy span "Link: https://l.maspay.io/ehONY"
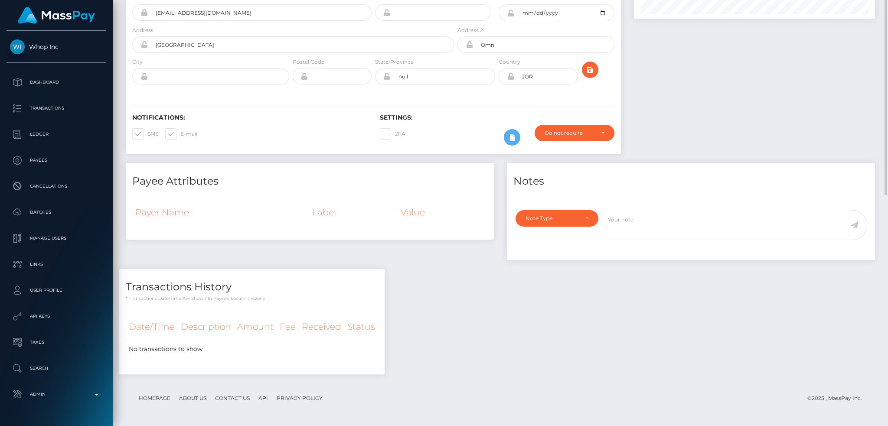
scroll to position [0, 0]
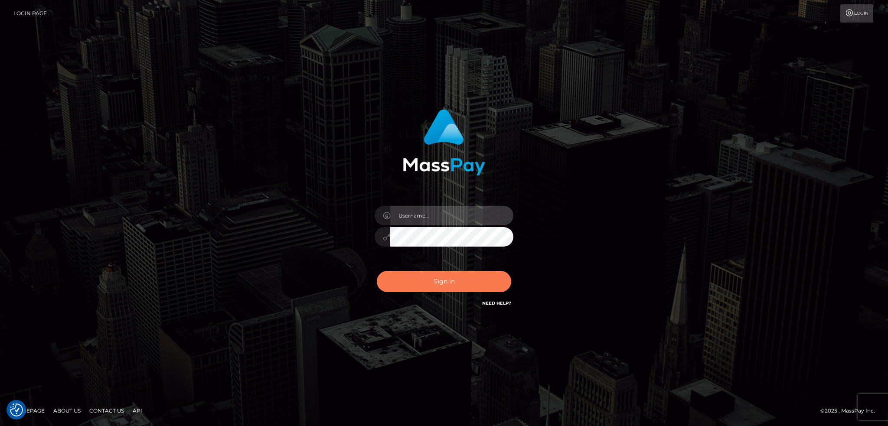
type input "alexstef"
click at [426, 277] on button "Sign in" at bounding box center [444, 281] width 134 height 21
type input "alexstef"
click at [426, 274] on button "Sign in" at bounding box center [444, 281] width 134 height 21
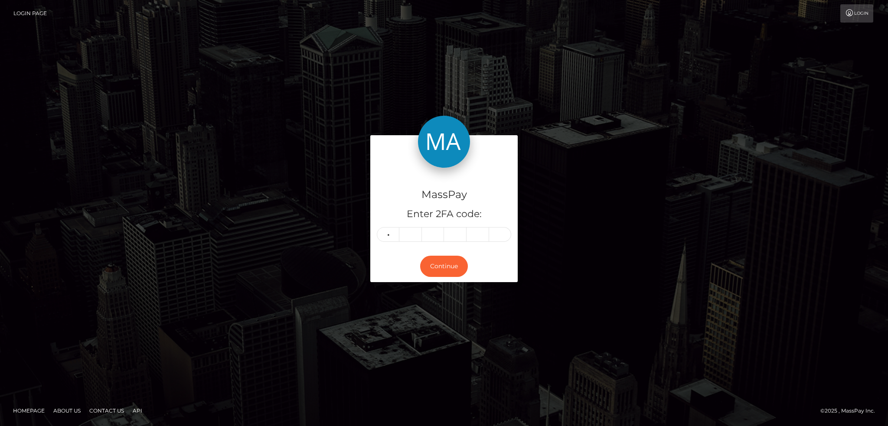
type input "6"
type input "7"
type input "5"
type input "6"
type input "4"
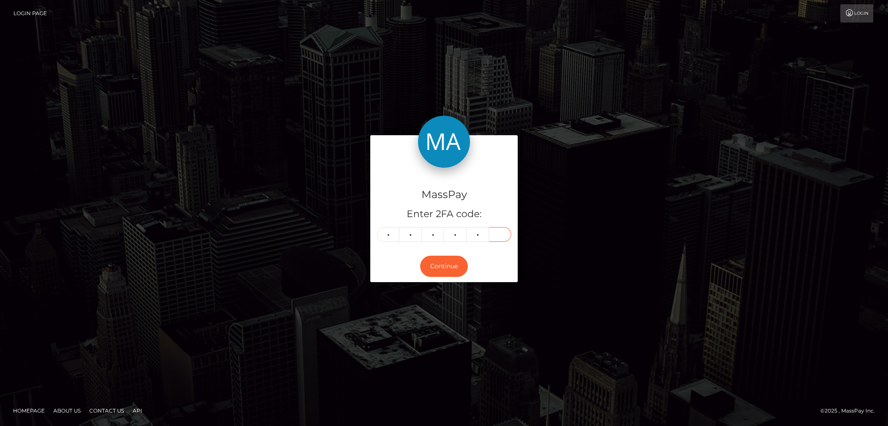
type input "1"
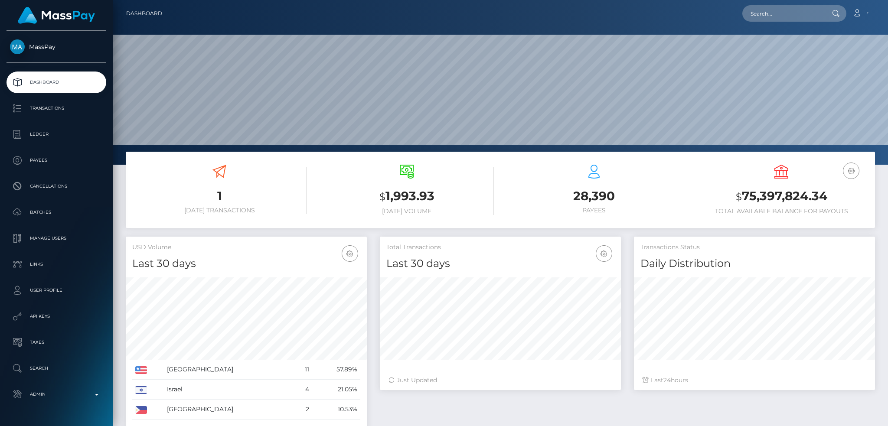
scroll to position [154, 241]
click at [765, 18] on input "text" at bounding box center [782, 13] width 81 height 16
paste input "[EMAIL_ADDRESS][DOMAIN_NAME]"
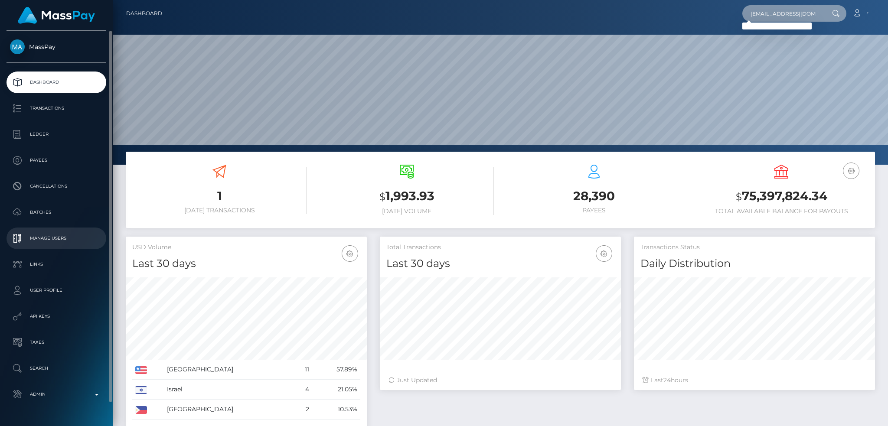
type input "[EMAIL_ADDRESS][DOMAIN_NAME]"
click at [53, 244] on p "Manage Users" at bounding box center [56, 238] width 93 height 13
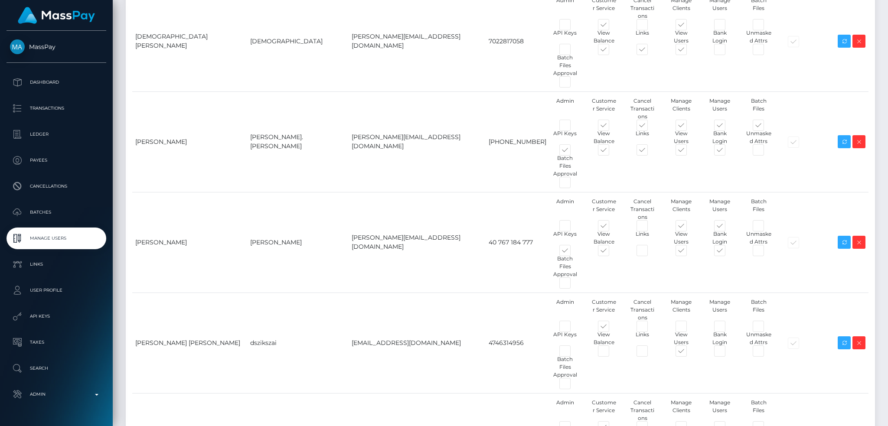
scroll to position [2889, 0]
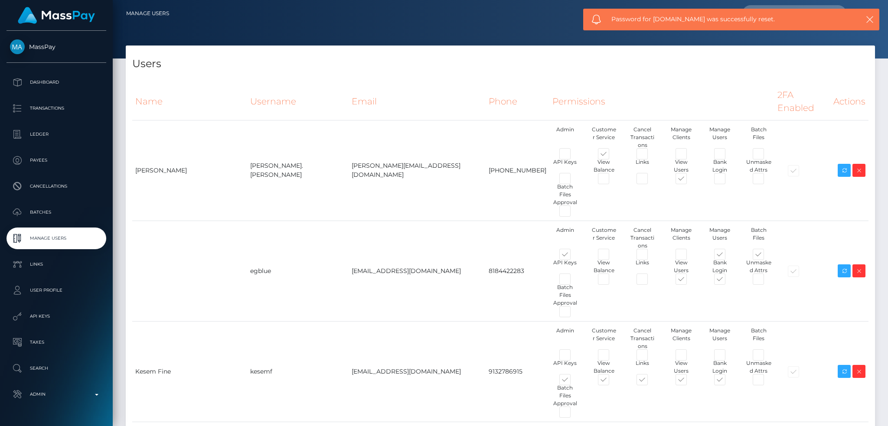
click at [690, 16] on span "Password for ts2.es was successfully reset." at bounding box center [726, 19] width 231 height 9
copy span "Password for ts2.es was successfully reset."
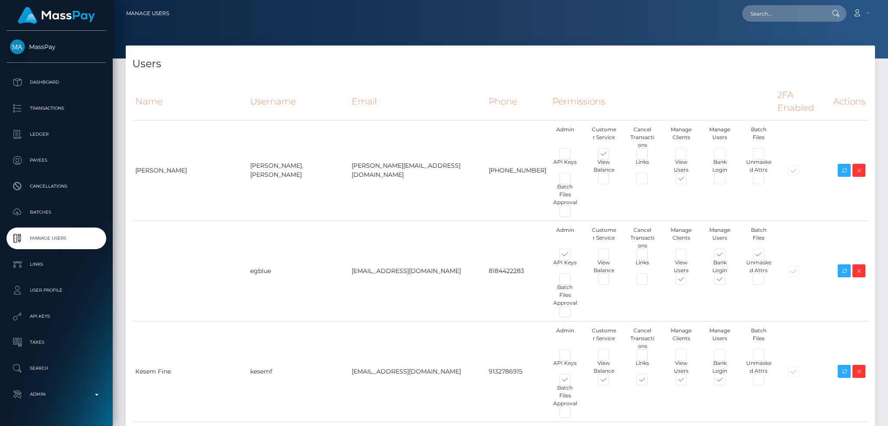
click at [785, 23] on nav "Manage Users Loading... Loading... Account Logout" at bounding box center [500, 13] width 775 height 27
drag, startPoint x: 778, startPoint y: 13, endPoint x: 754, endPoint y: 16, distance: 24.5
click at [778, 13] on input "text" at bounding box center [782, 13] width 81 height 16
paste input "PY62228362"
type input "PY62228362"
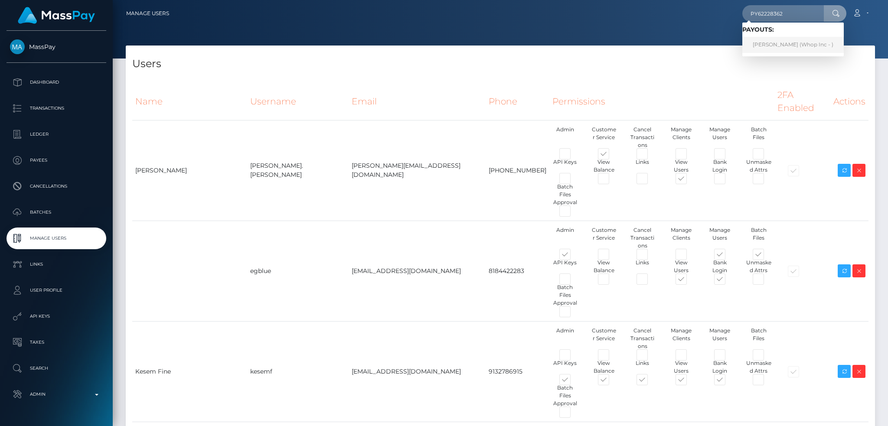
click at [784, 44] on link "MIKAYEL SARGSYAN (Whop Inc - )" at bounding box center [792, 45] width 101 height 16
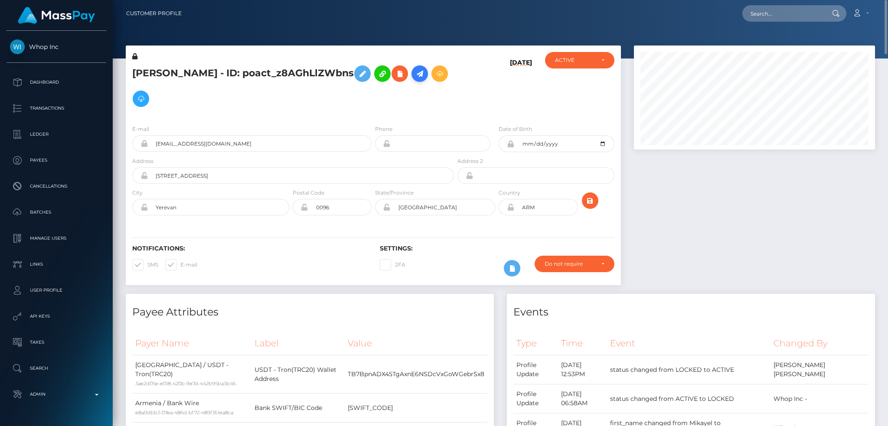
click at [425, 76] on icon at bounding box center [419, 73] width 10 height 11
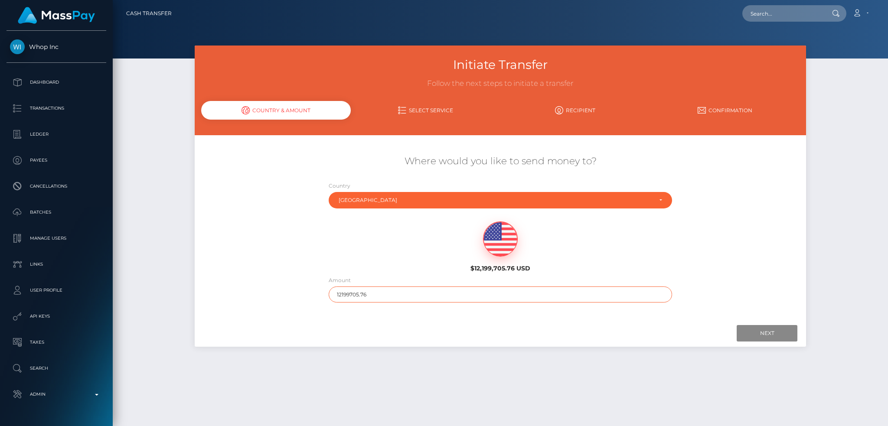
click at [426, 288] on input "12199705.76" at bounding box center [501, 294] width 344 height 16
click at [425, 294] on input "12199705.76" at bounding box center [501, 294] width 344 height 16
type input "200"
click at [768, 333] on input "Next" at bounding box center [766, 333] width 61 height 16
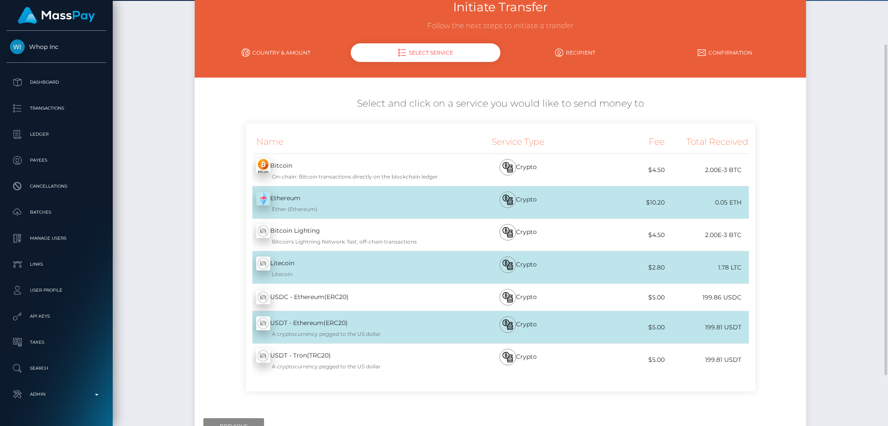
scroll to position [123, 0]
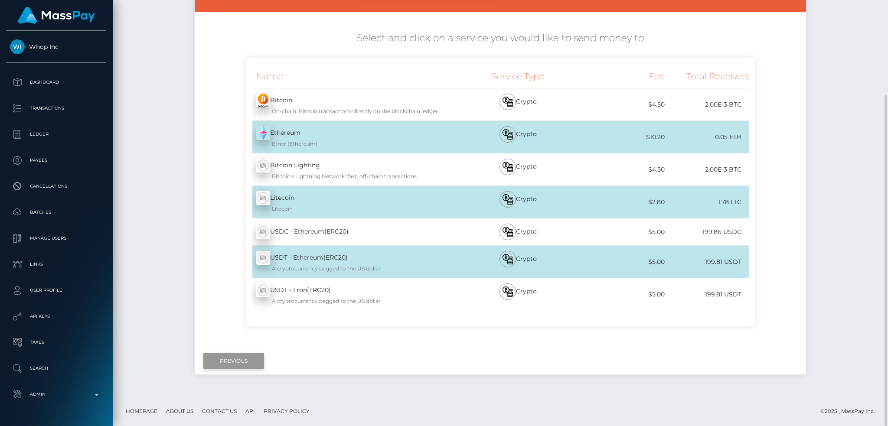
click at [233, 361] on input "Previous" at bounding box center [233, 361] width 61 height 16
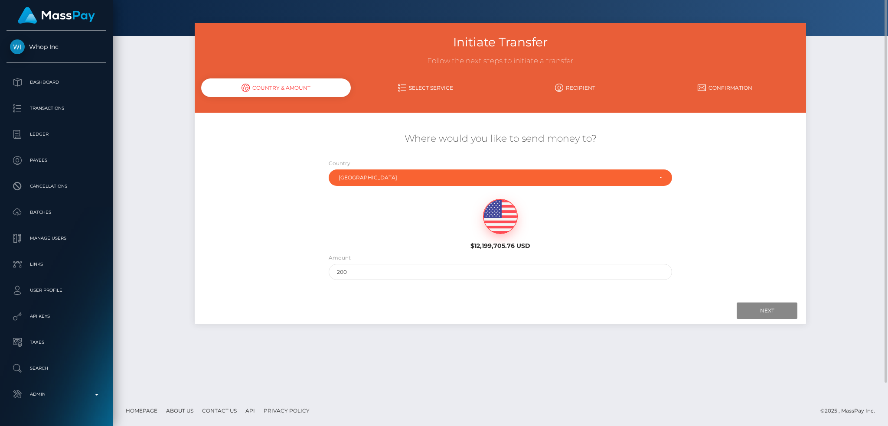
scroll to position [0, 0]
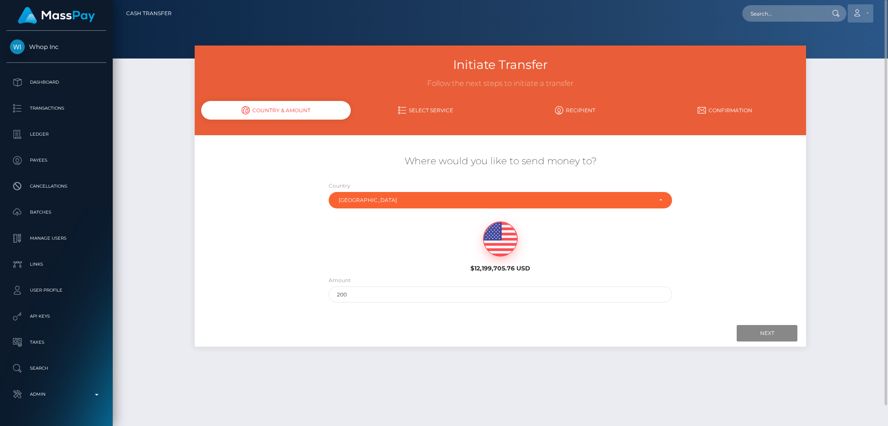
click at [869, 9] on link "Account" at bounding box center [860, 13] width 26 height 18
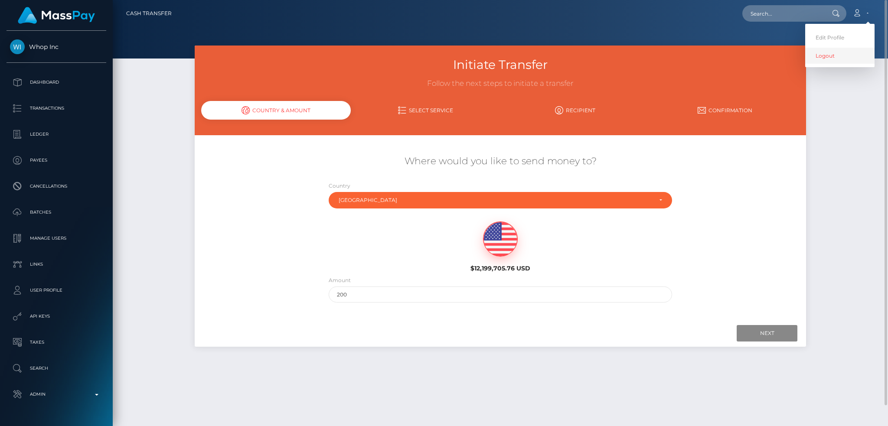
click at [842, 59] on link "Logout" at bounding box center [839, 56] width 69 height 16
